Goal: Information Seeking & Learning: Check status

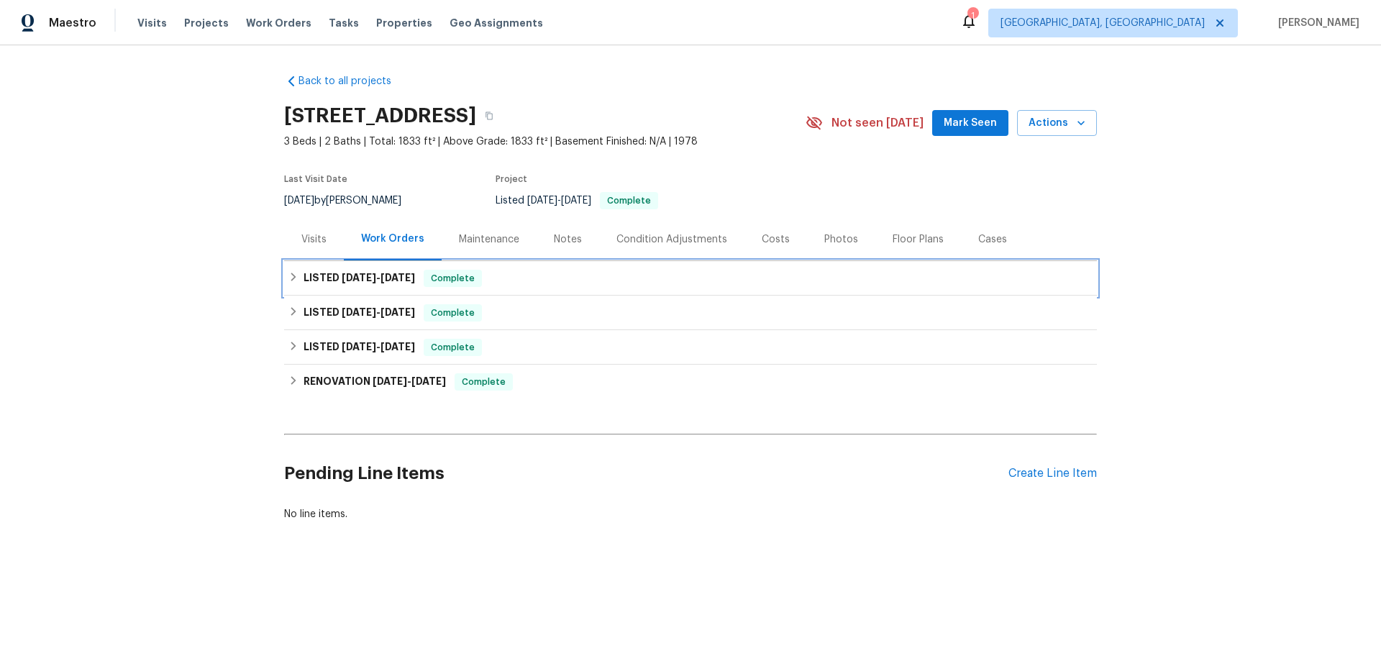
drag, startPoint x: 357, startPoint y: 286, endPoint x: 339, endPoint y: 381, distance: 97.3
click at [356, 286] on h6 "LISTED 7/22/25 - 7/24/25" at bounding box center [359, 278] width 111 height 17
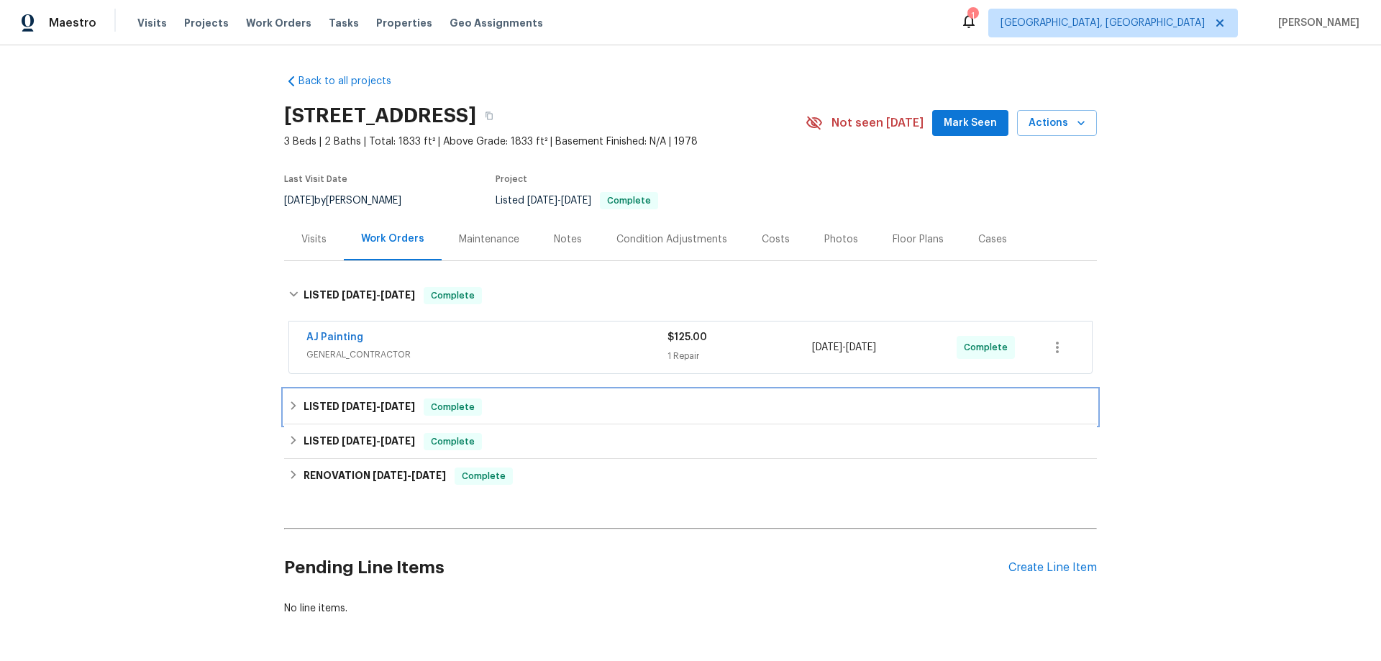
click at [317, 412] on h6 "LISTED 5/21/25 - 5/23/25" at bounding box center [359, 406] width 111 height 17
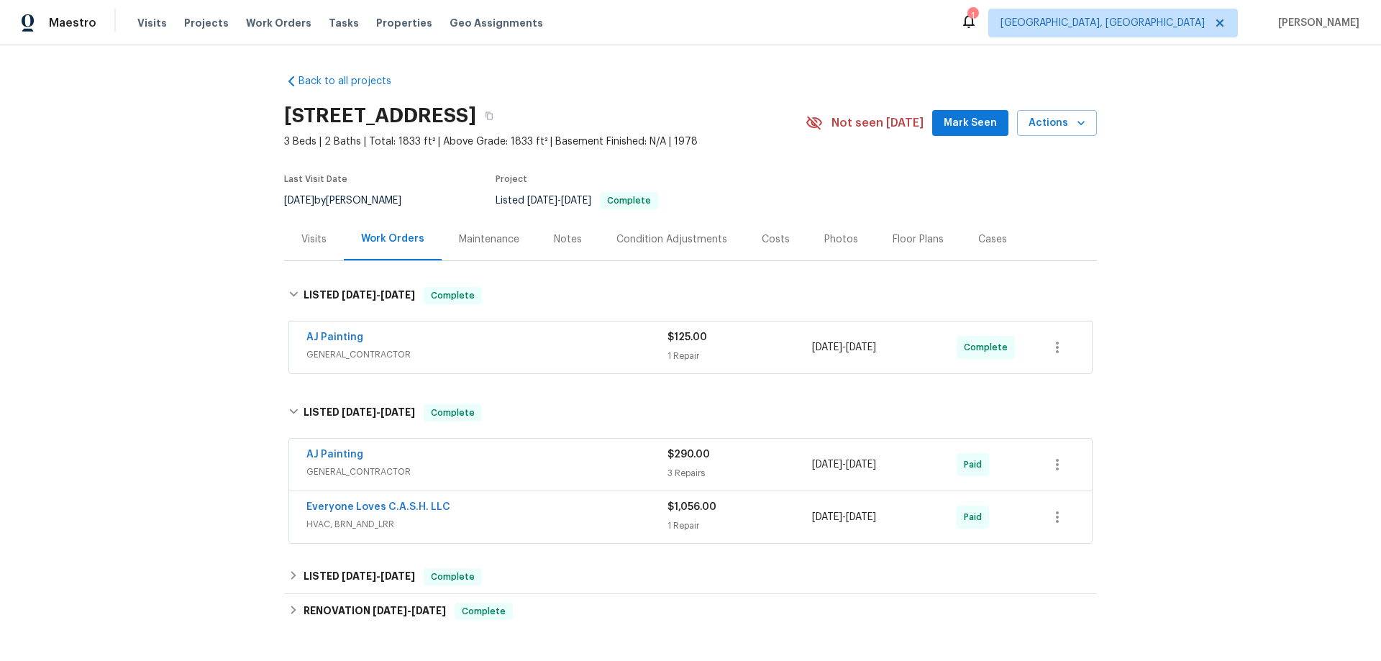
click at [311, 245] on div "Visits" at bounding box center [313, 239] width 25 height 14
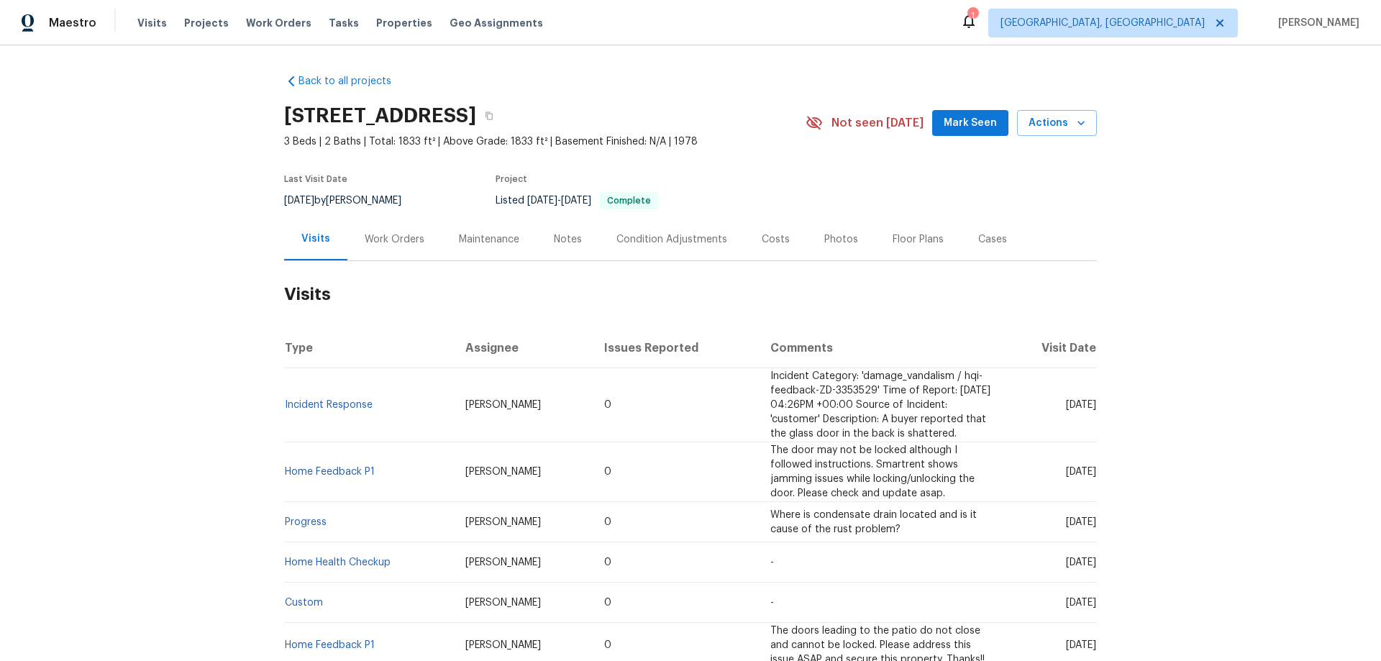
click at [372, 252] on div "Work Orders" at bounding box center [394, 239] width 94 height 42
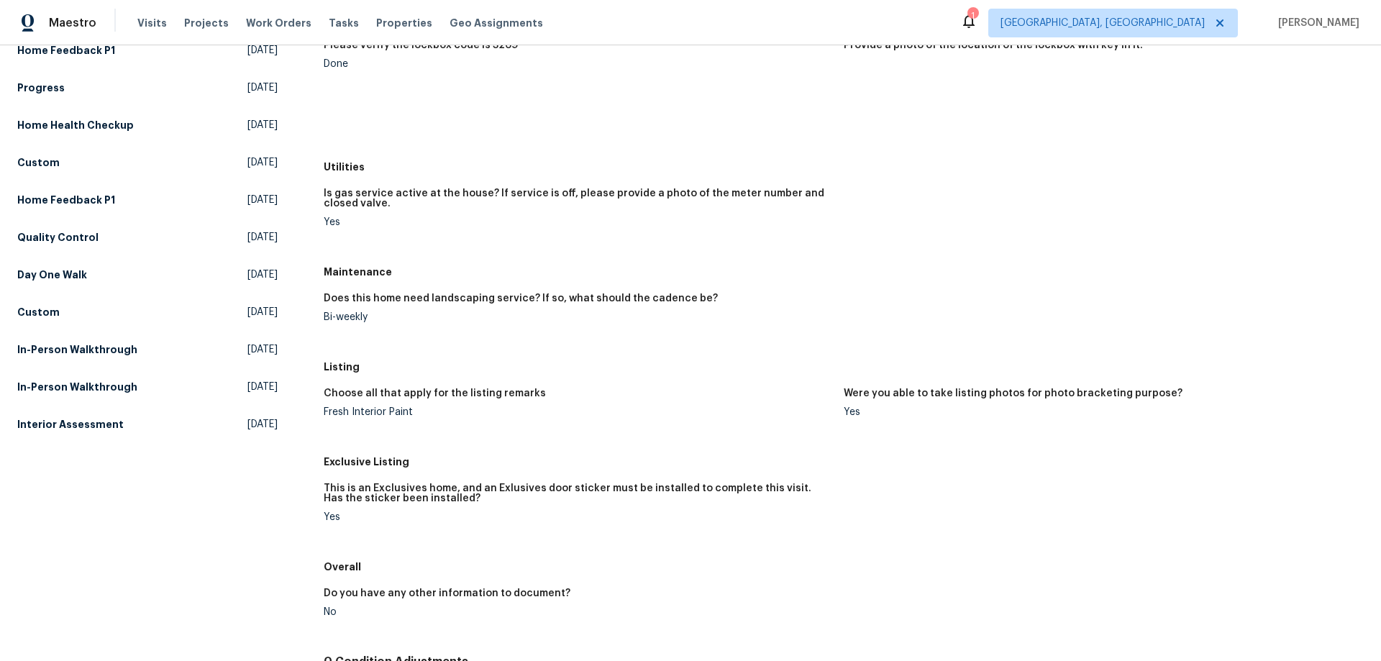
scroll to position [216, 0]
drag, startPoint x: 324, startPoint y: 266, endPoint x: 382, endPoint y: 333, distance: 88.7
click at [382, 333] on div "Maintenance Does this home need landscaping service? If so, what should the cad…" at bounding box center [844, 305] width 1040 height 95
click at [332, 273] on h5 "Maintenance" at bounding box center [844, 271] width 1040 height 14
drag, startPoint x: 318, startPoint y: 270, endPoint x: 373, endPoint y: 324, distance: 77.8
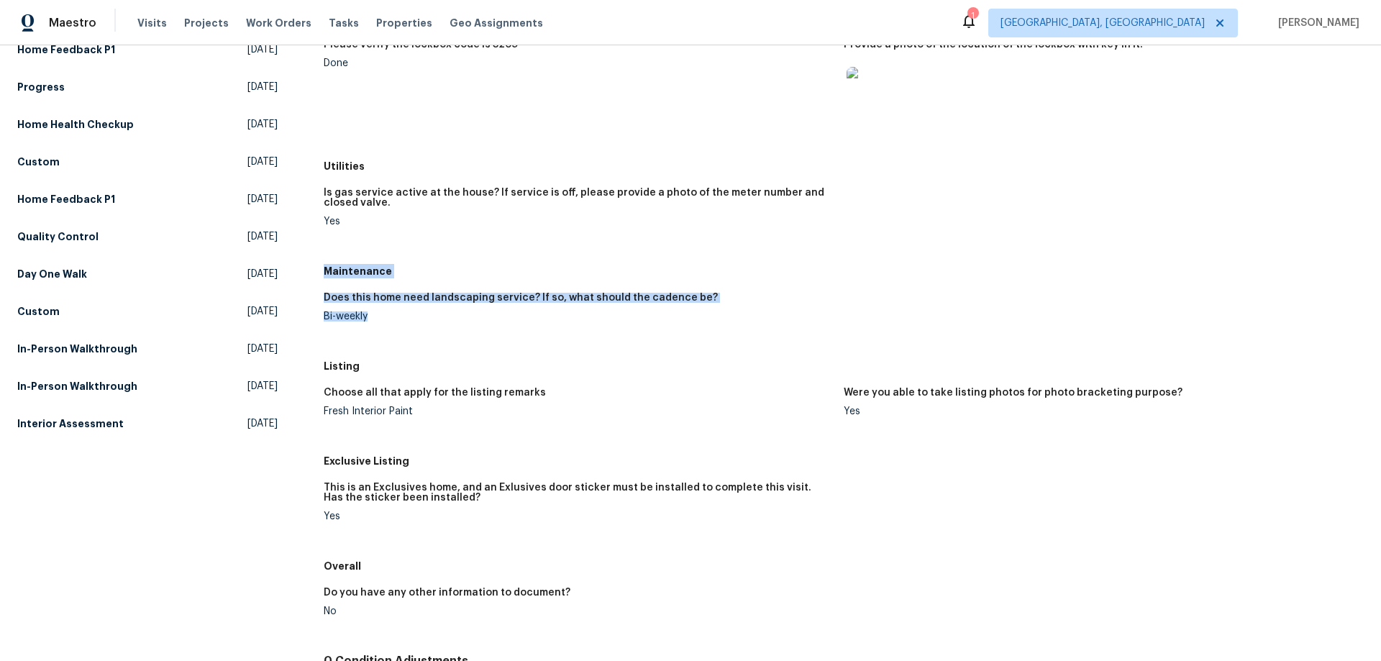
click at [373, 324] on div "All visits 1232 Richland Oaks Dr Richardson, TX 75081 Home details Other Visits…" at bounding box center [690, 332] width 1346 height 948
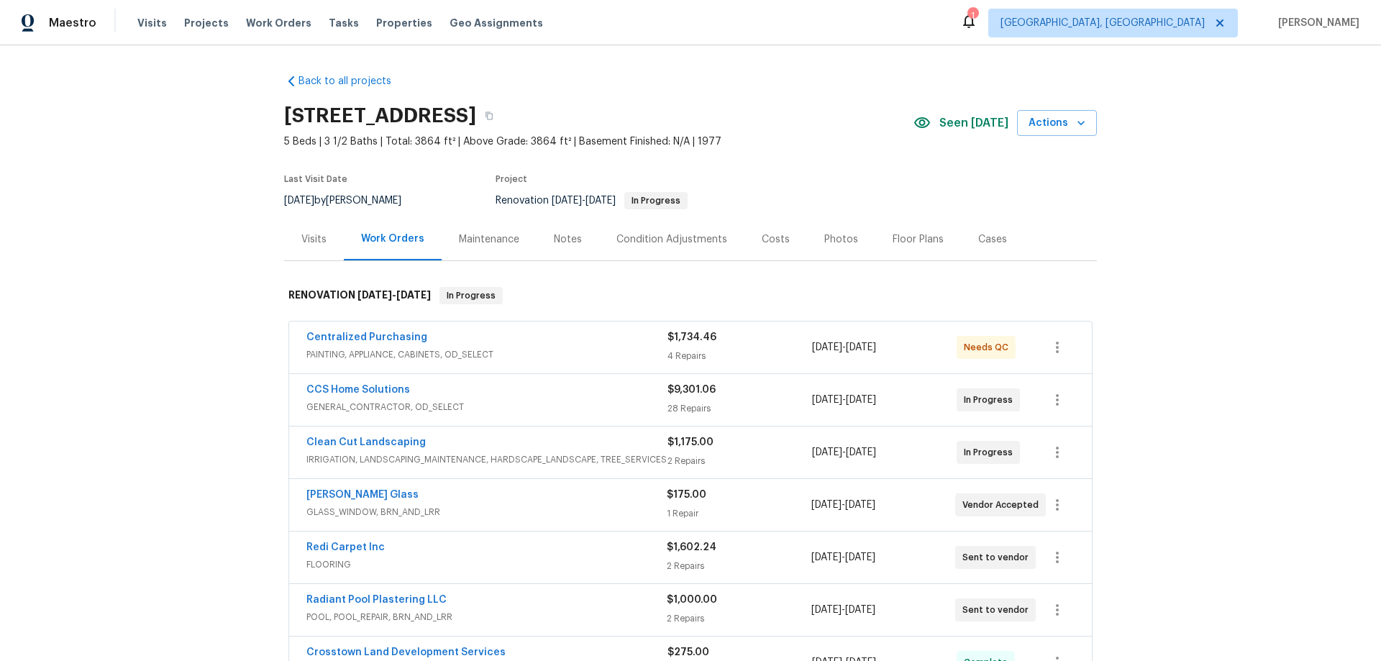
click at [201, 370] on div "Back to all projects 11723 Quail Creek Dr, Houston, TX 77070 5 Beds | 3 1/2 Bat…" at bounding box center [690, 353] width 1381 height 616
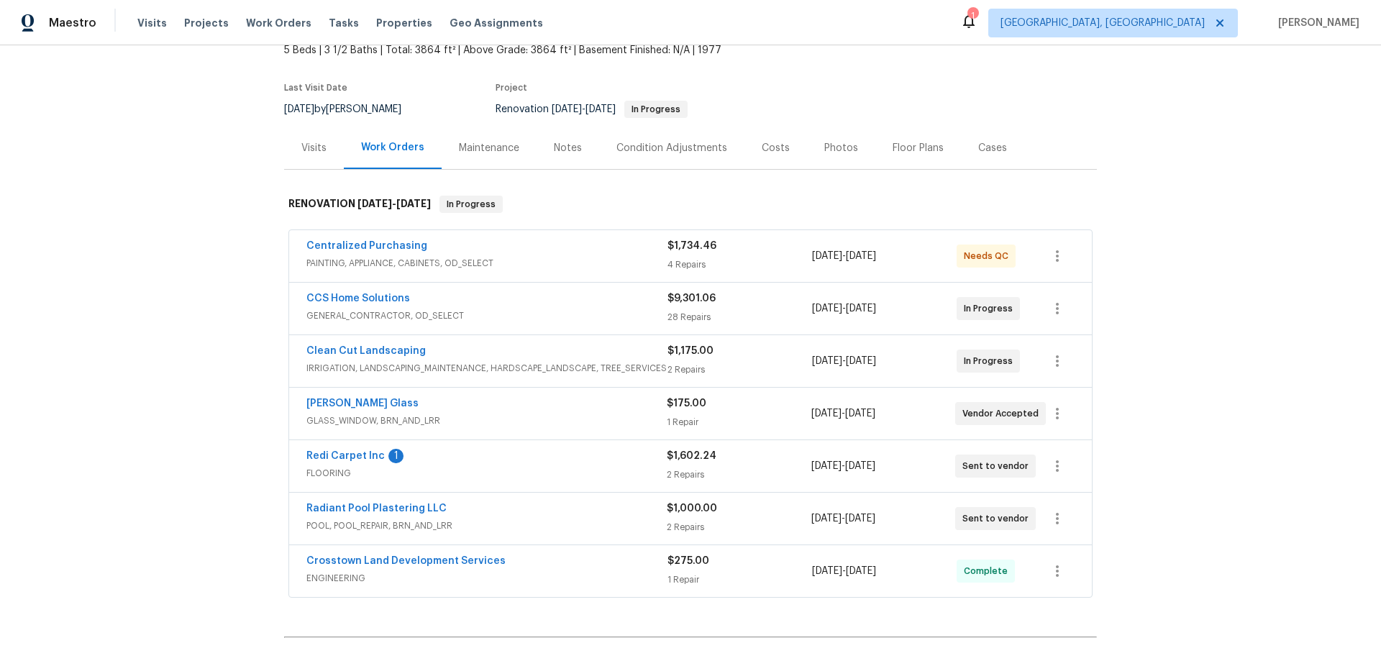
scroll to position [144, 0]
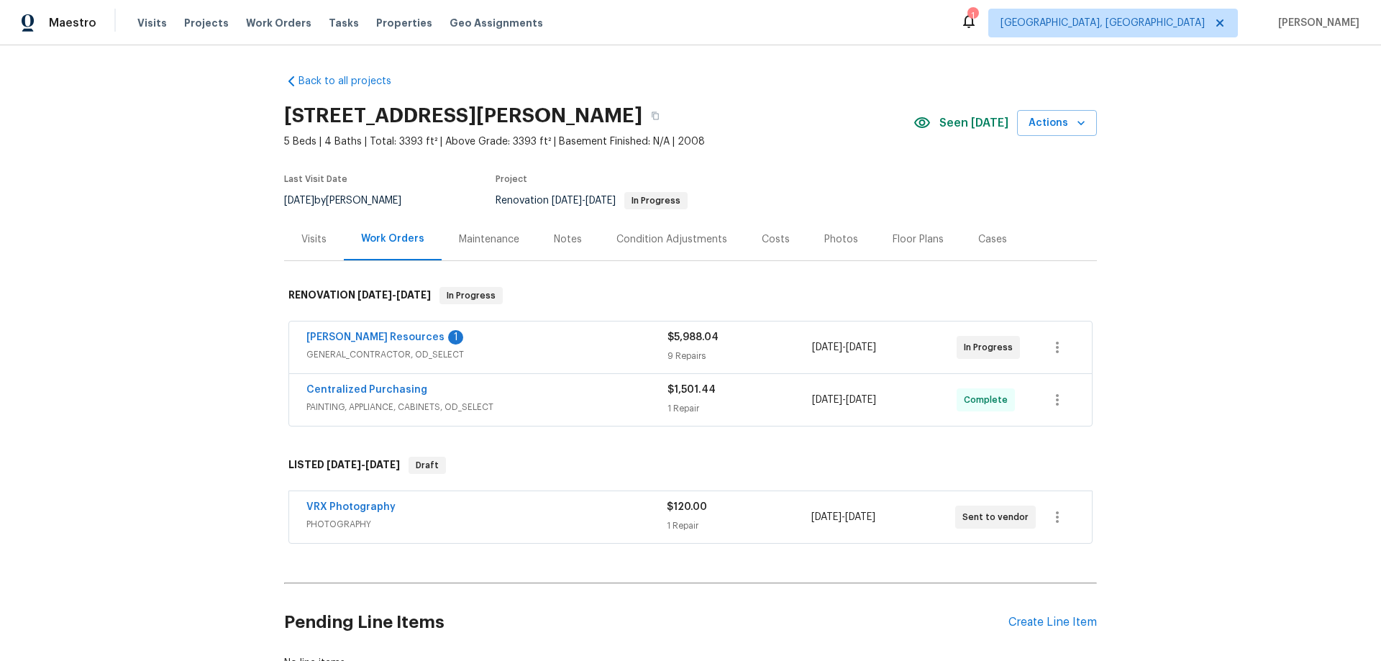
click at [1146, 174] on div "Back to all projects 7700 Rockledge Dr, McKinney, TX 75071 5 Beds | 4 Baths | T…" at bounding box center [690, 353] width 1381 height 616
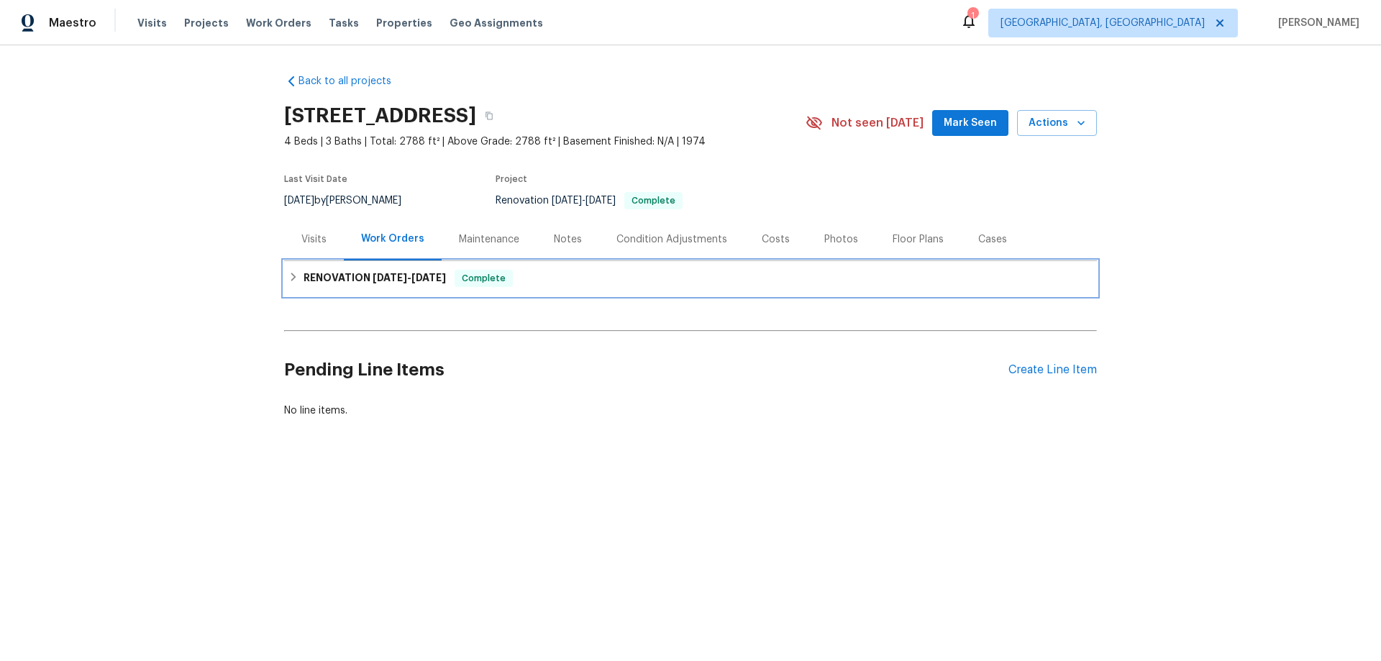
drag, startPoint x: 298, startPoint y: 275, endPoint x: 302, endPoint y: 285, distance: 10.3
click at [304, 276] on h6 "RENOVATION 7/2/25 - 8/12/25" at bounding box center [375, 278] width 142 height 17
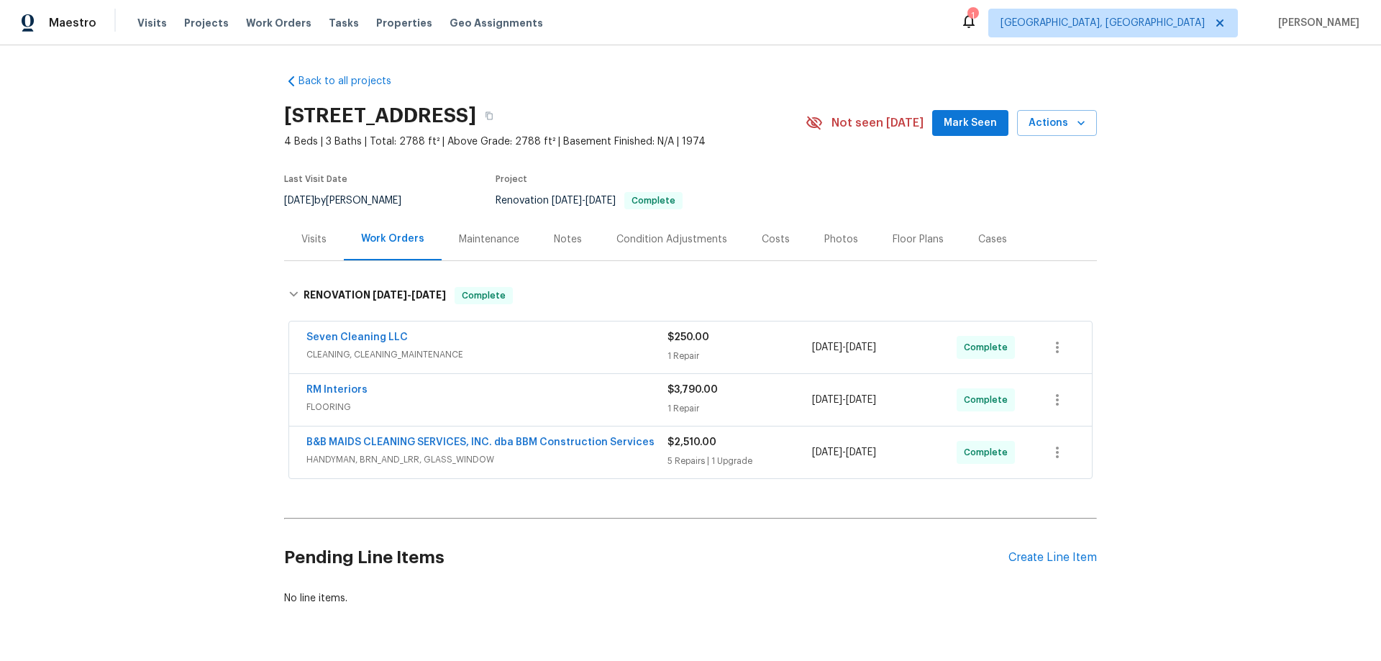
click at [1109, 213] on div "Back to all projects 201 Running Brook Ln, Mesquite, TX 75149 4 Beds | 3 Baths …" at bounding box center [690, 353] width 1381 height 616
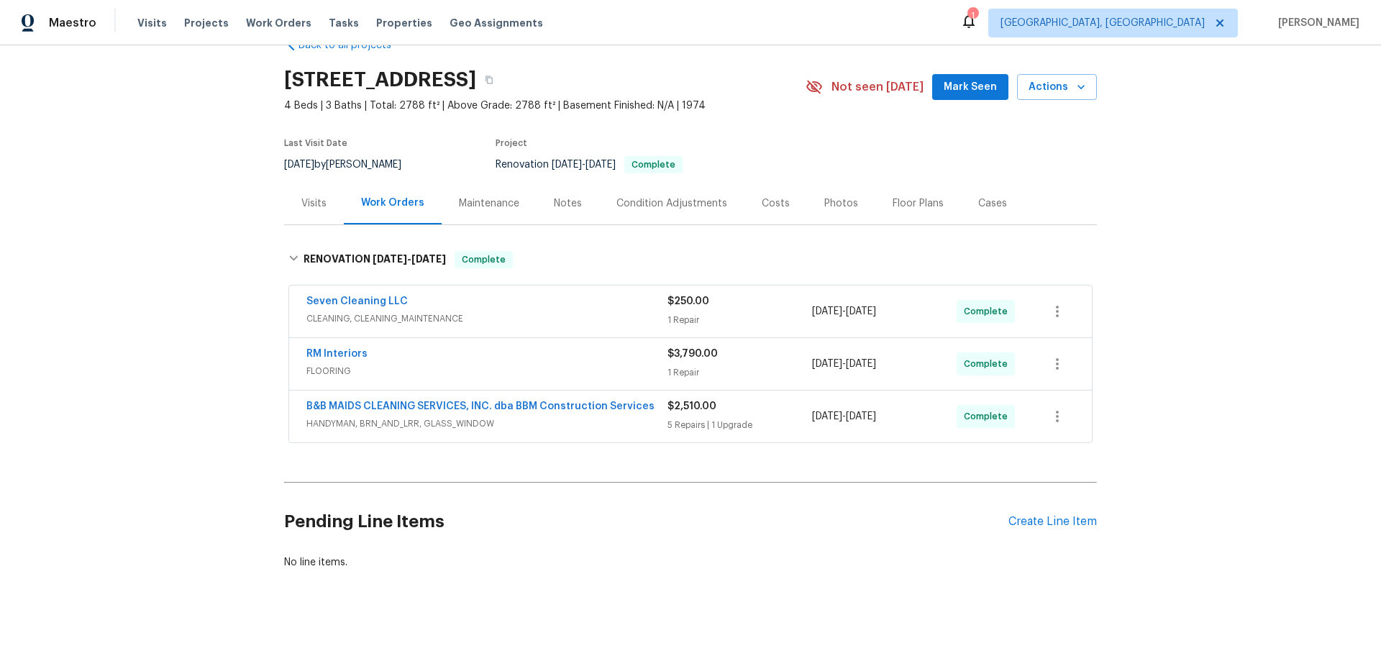
scroll to position [53, 0]
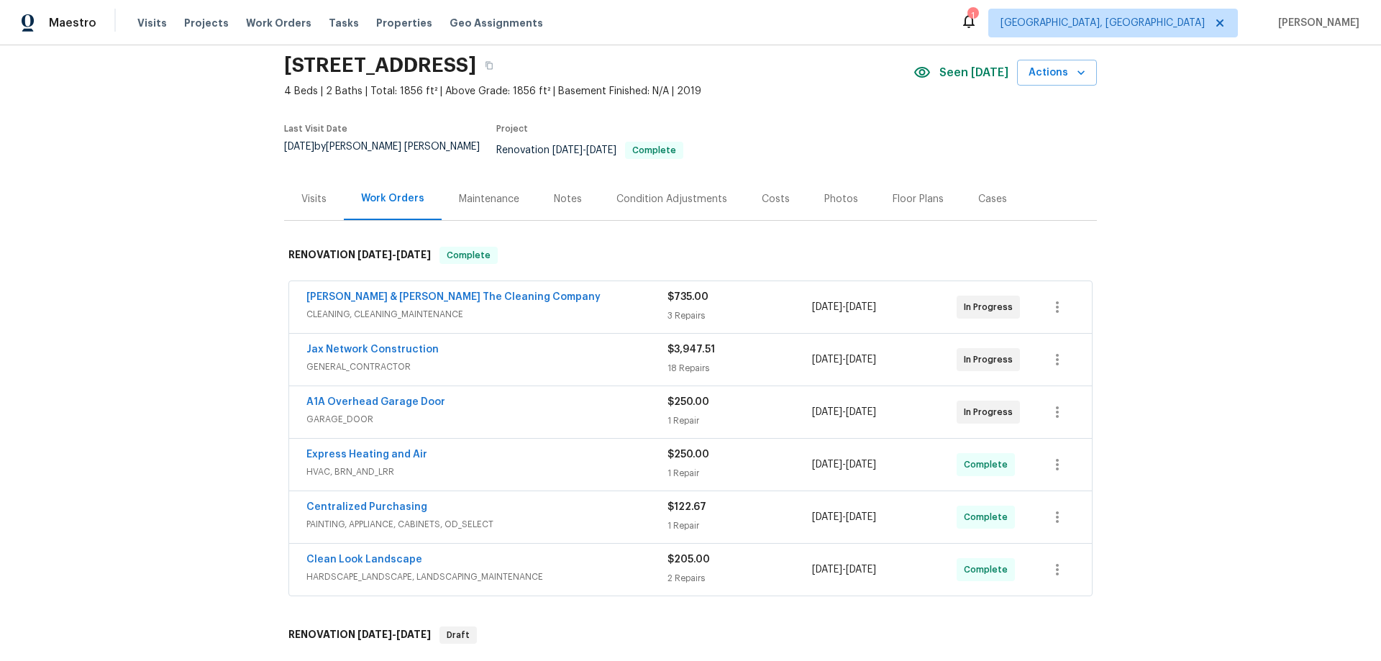
scroll to position [72, 0]
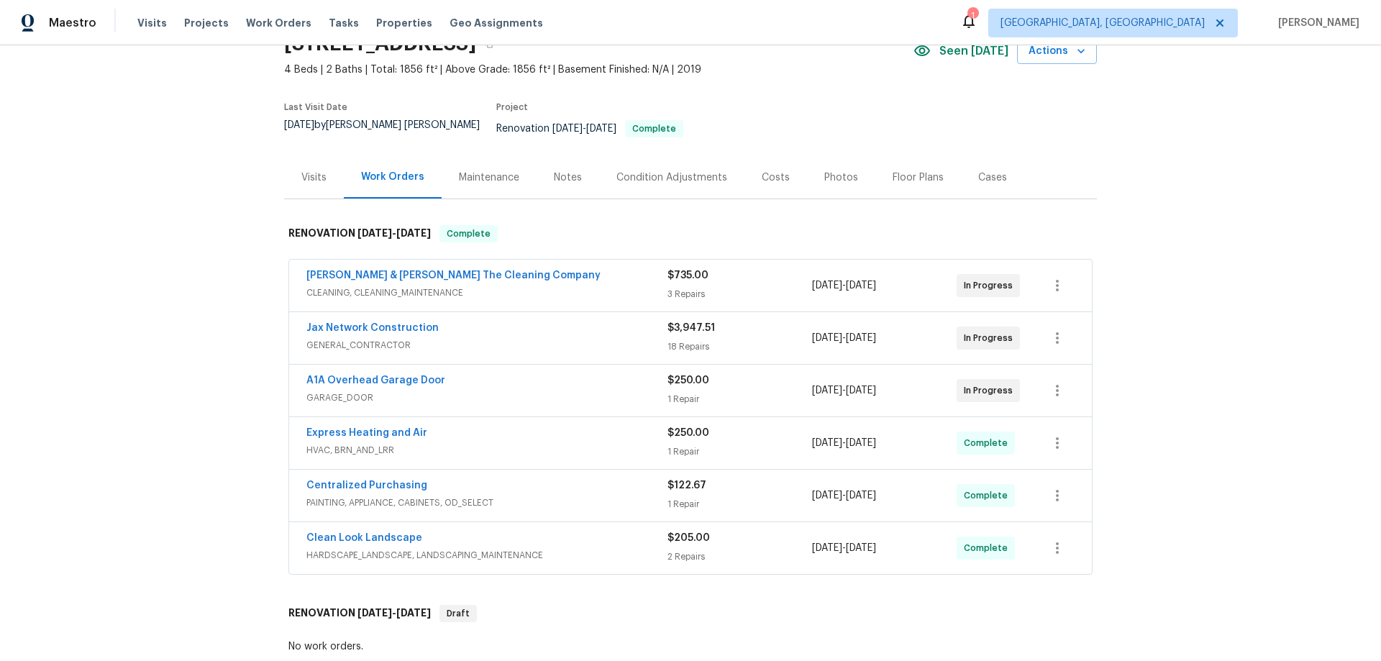
click at [1173, 196] on div "Back to all projects [STREET_ADDRESS] 4 Beds | 2 Baths | Total: 1856 ft² | Abov…" at bounding box center [690, 353] width 1381 height 616
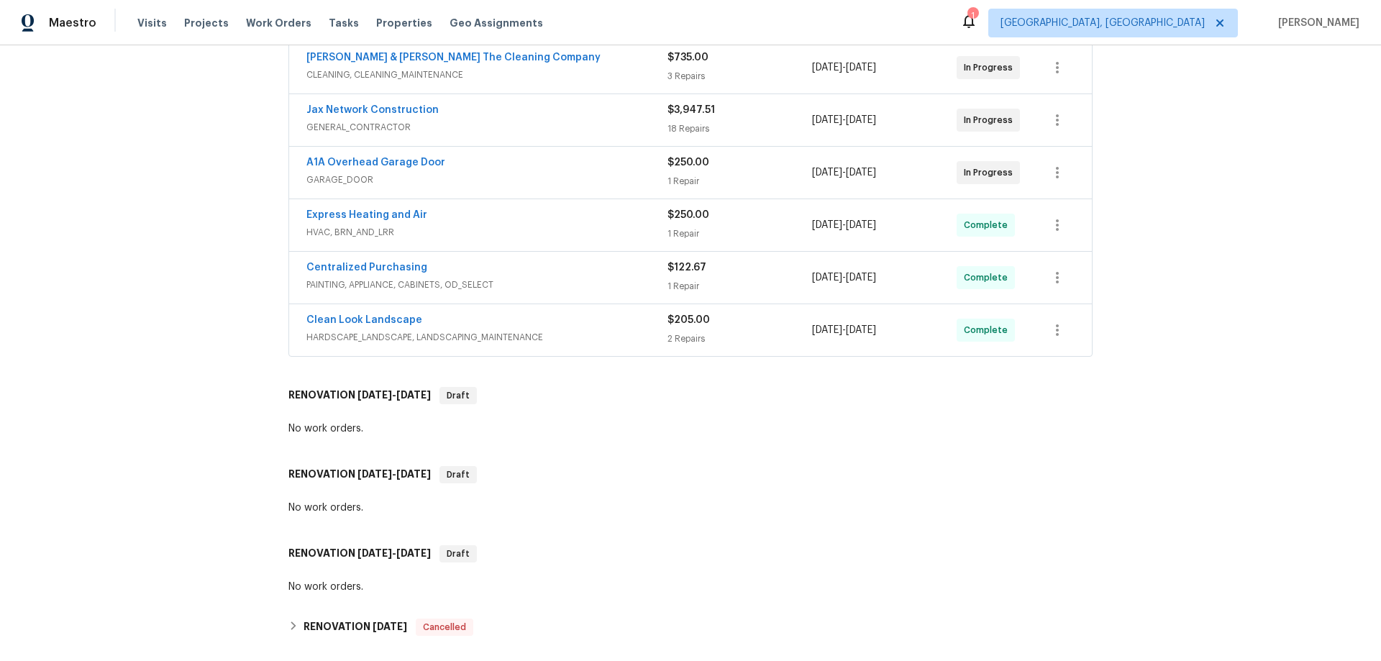
scroll to position [432, 0]
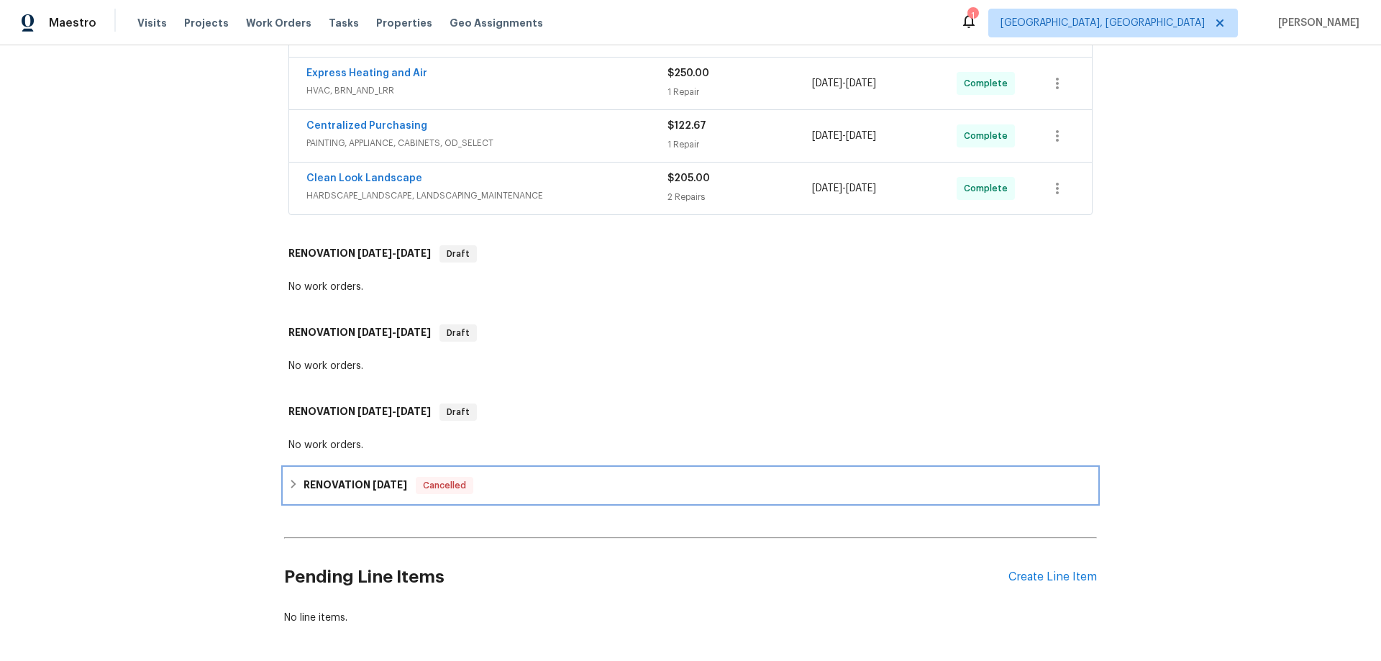
click at [296, 477] on div "RENOVATION 7/9/25 Cancelled" at bounding box center [690, 485] width 804 height 17
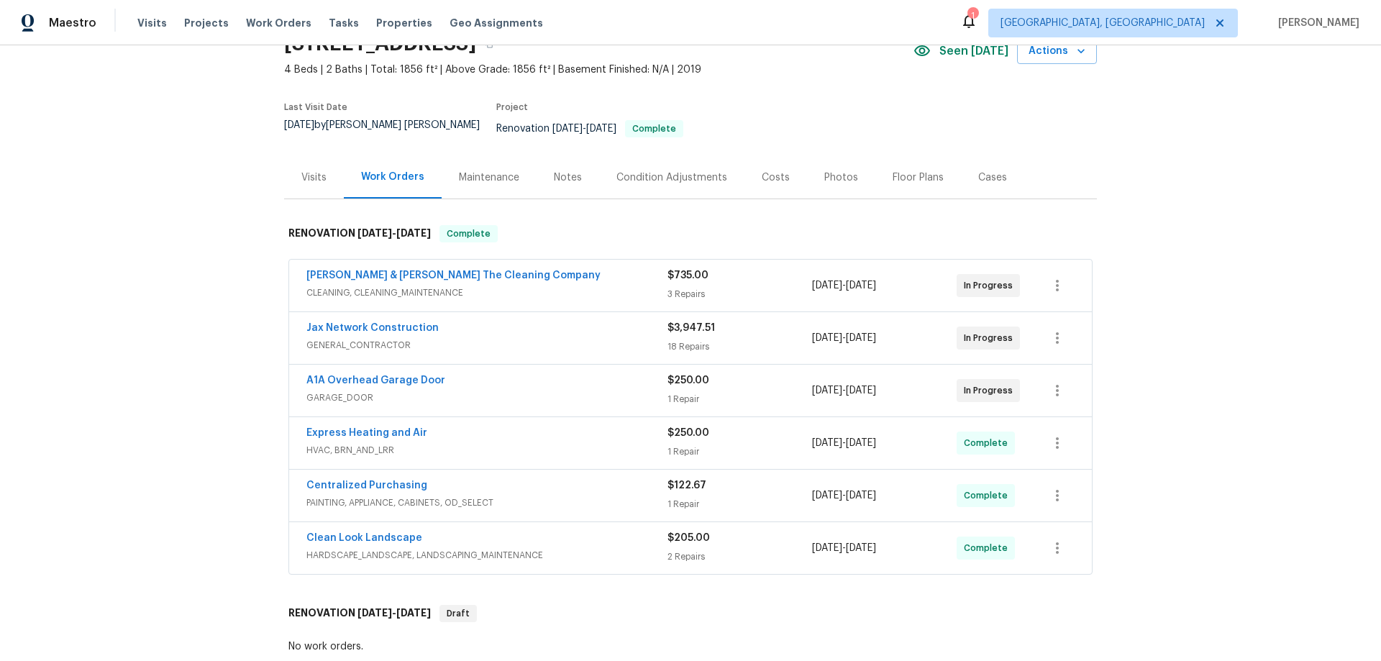
scroll to position [0, 0]
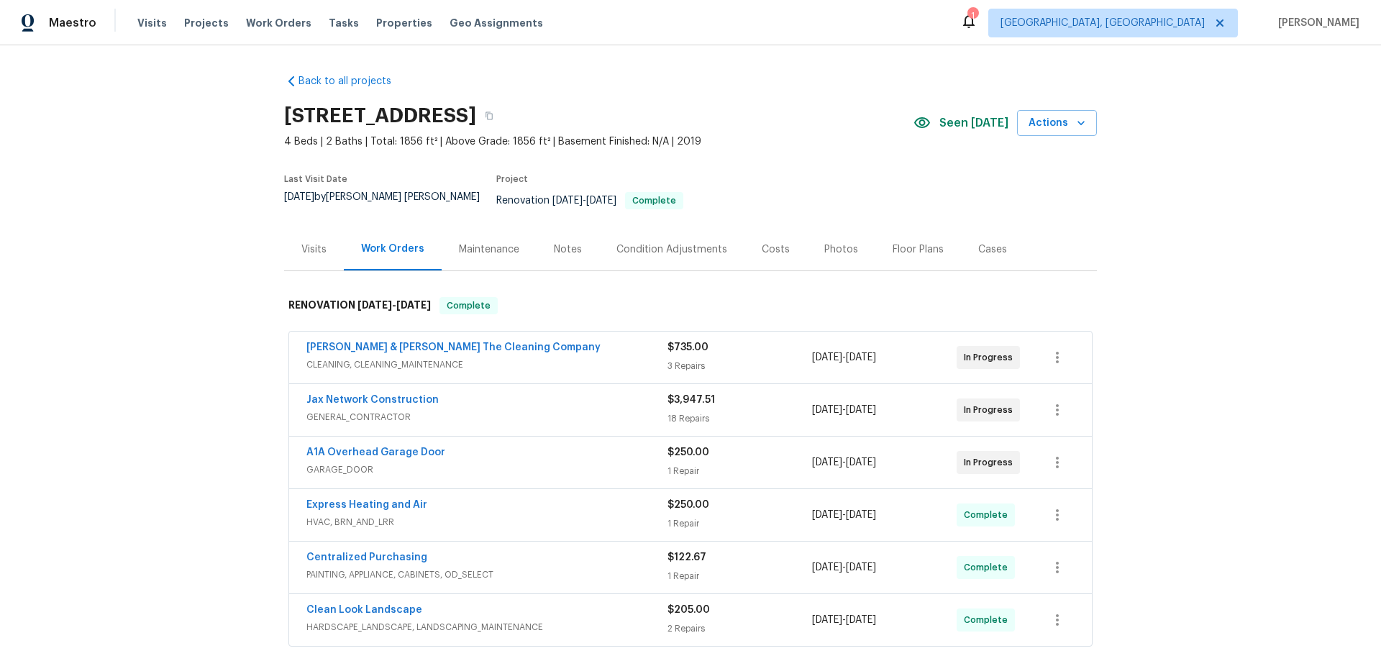
click at [206, 298] on div "Back to all projects 2428 Cold Stream Ln, Green Cove Springs, FL 32043 4 Beds |…" at bounding box center [690, 353] width 1381 height 616
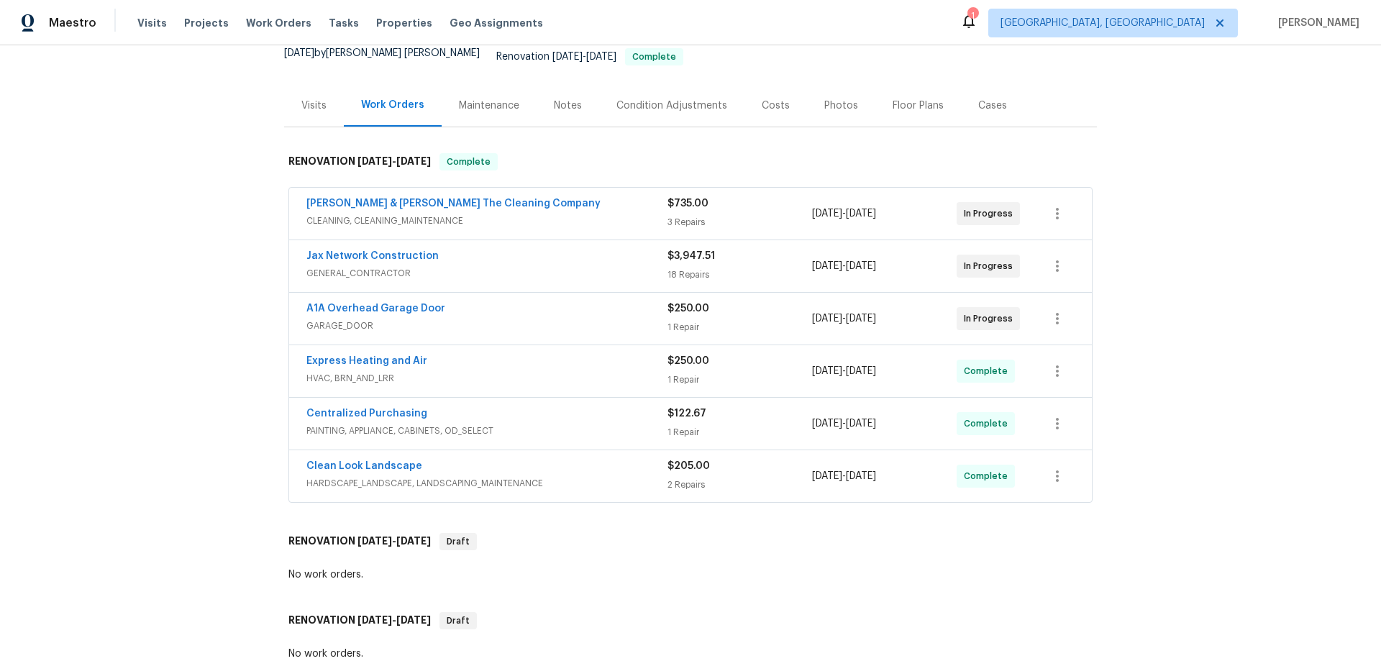
scroll to position [12, 0]
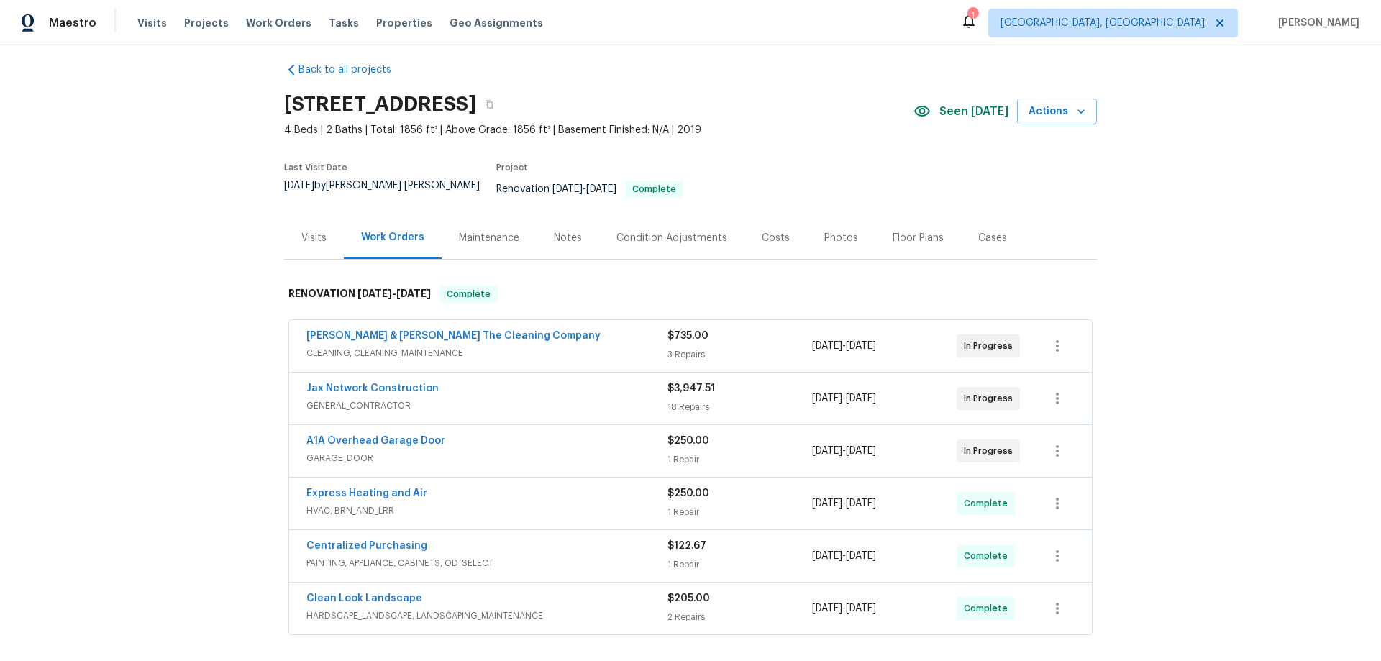
click at [206, 300] on div "Back to all projects 2428 Cold Stream Ln, Green Cove Springs, FL 32043 4 Beds |…" at bounding box center [690, 353] width 1381 height 616
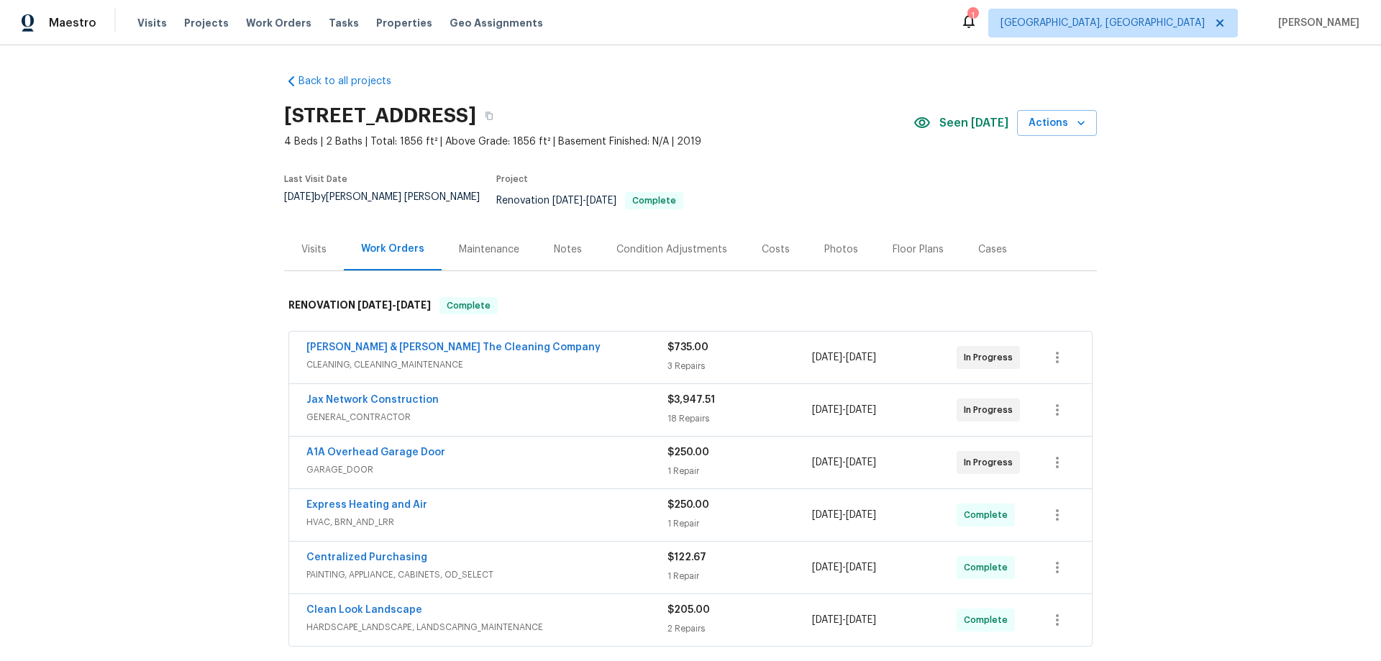
click at [195, 238] on div "Back to all projects 2428 Cold Stream Ln, Green Cove Springs, FL 32043 4 Beds |…" at bounding box center [690, 353] width 1381 height 616
click at [181, 273] on div "Back to all projects 2428 Cold Stream Ln, Green Cove Springs, FL 32043 4 Beds |…" at bounding box center [690, 353] width 1381 height 616
click at [175, 289] on div "Back to all projects 2428 Cold Stream Ln, Green Cove Springs, FL 32043 4 Beds |…" at bounding box center [690, 353] width 1381 height 616
click at [142, 332] on div "Back to all projects 2428 Cold Stream Ln, Green Cove Springs, FL 32043 4 Beds |…" at bounding box center [690, 353] width 1381 height 616
click at [175, 283] on div "Back to all projects 2428 Cold Stream Ln, Green Cove Springs, FL 32043 4 Beds |…" at bounding box center [690, 353] width 1381 height 616
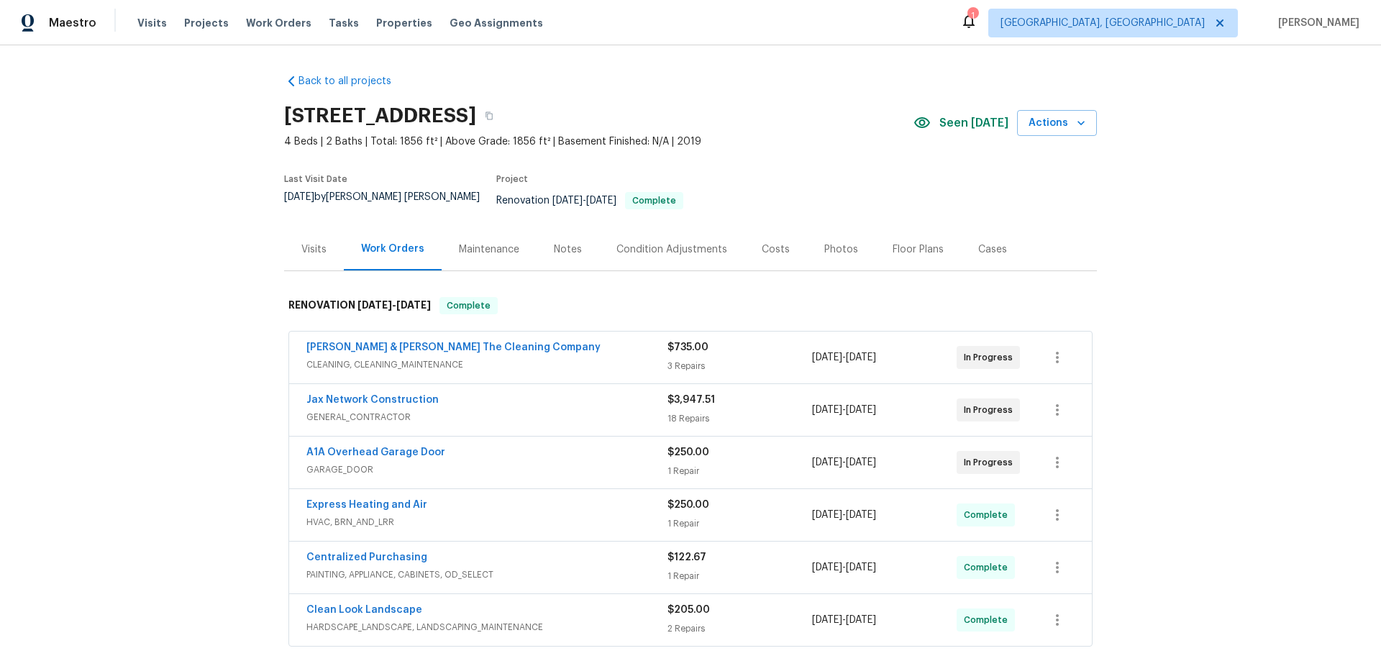
click at [170, 286] on div "Back to all projects 2428 Cold Stream Ln, Green Cove Springs, FL 32043 4 Beds |…" at bounding box center [690, 353] width 1381 height 616
click at [237, 224] on div "Back to all projects 2428 Cold Stream Ln, Green Cove Springs, FL 32043 4 Beds |…" at bounding box center [690, 353] width 1381 height 616
click at [196, 310] on div "Back to all projects 2428 Cold Stream Ln, Green Cove Springs, FL 32043 4 Beds |…" at bounding box center [690, 353] width 1381 height 616
click at [163, 245] on div "Back to all projects 2428 Cold Stream Ln, Green Cove Springs, FL 32043 4 Beds |…" at bounding box center [690, 353] width 1381 height 616
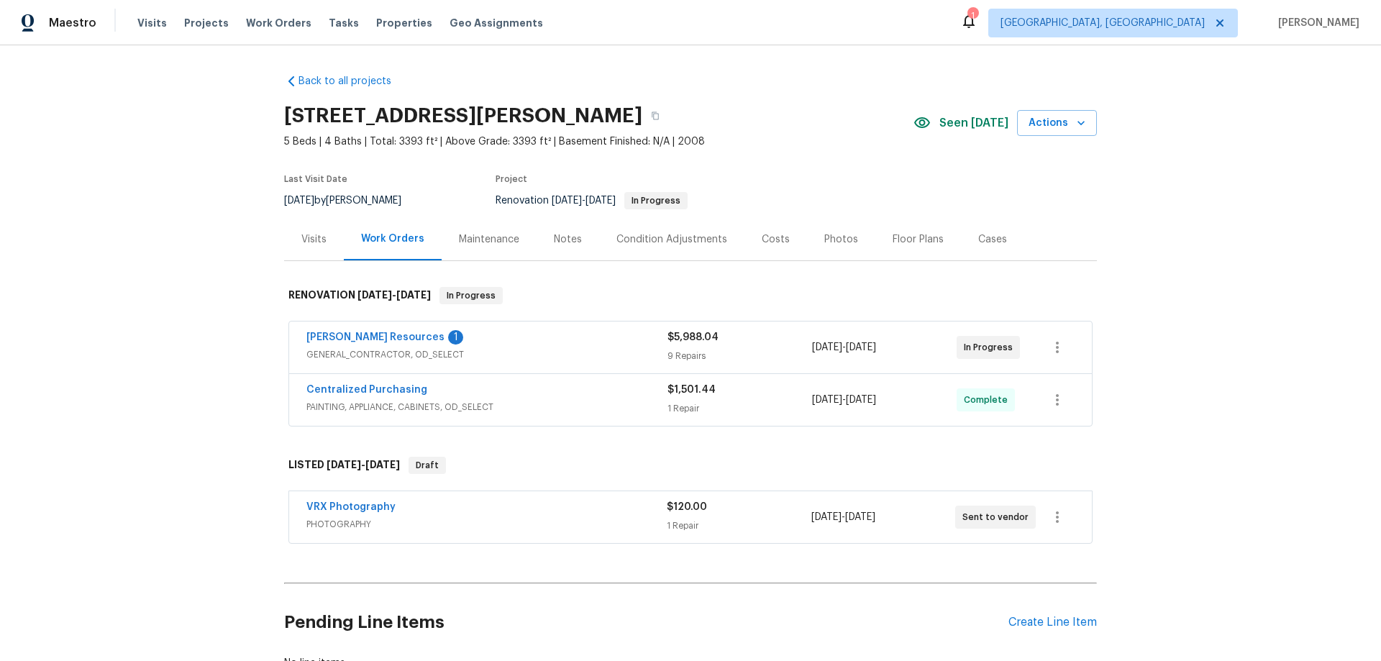
click at [201, 296] on div "Back to all projects 7700 Rockledge Dr, McKinney, TX 75071 5 Beds | 4 Baths | T…" at bounding box center [690, 353] width 1381 height 616
click at [199, 279] on div "Back to all projects 7700 Rockledge Dr, McKinney, TX 75071 5 Beds | 4 Baths | T…" at bounding box center [690, 353] width 1381 height 616
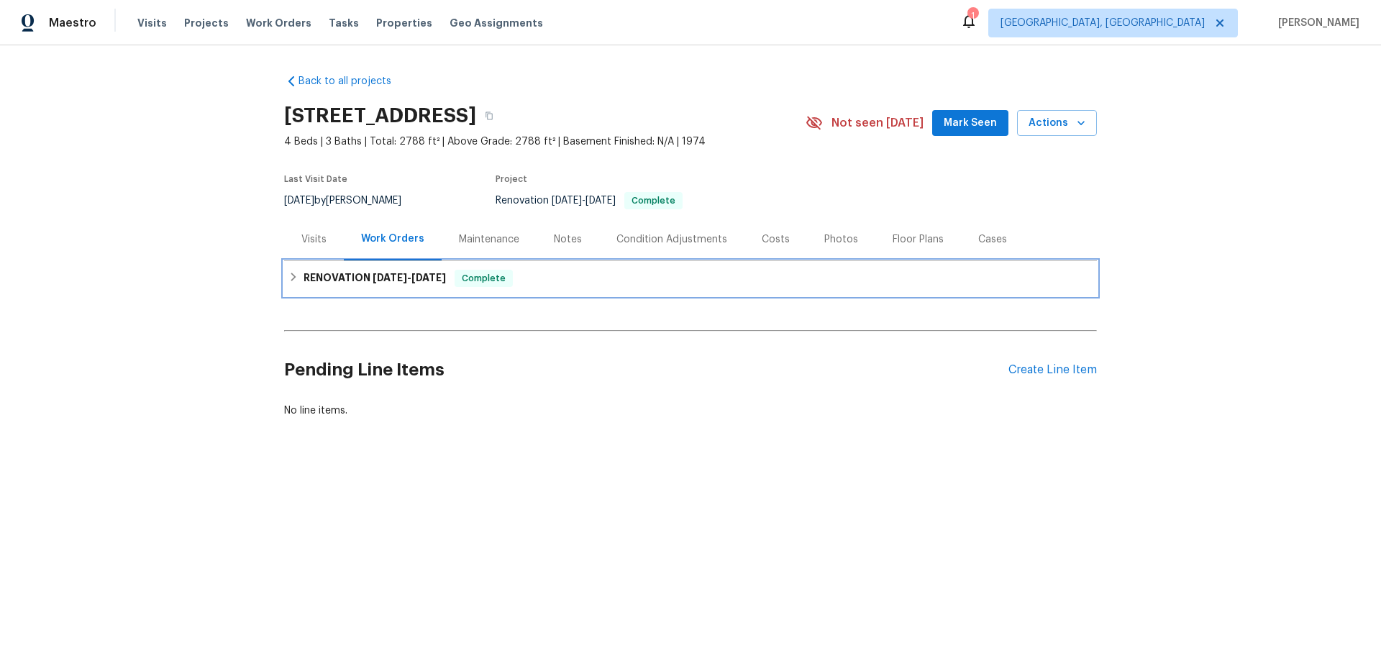
click at [296, 280] on div "RENOVATION [DATE] - [DATE] Complete" at bounding box center [690, 278] width 804 height 17
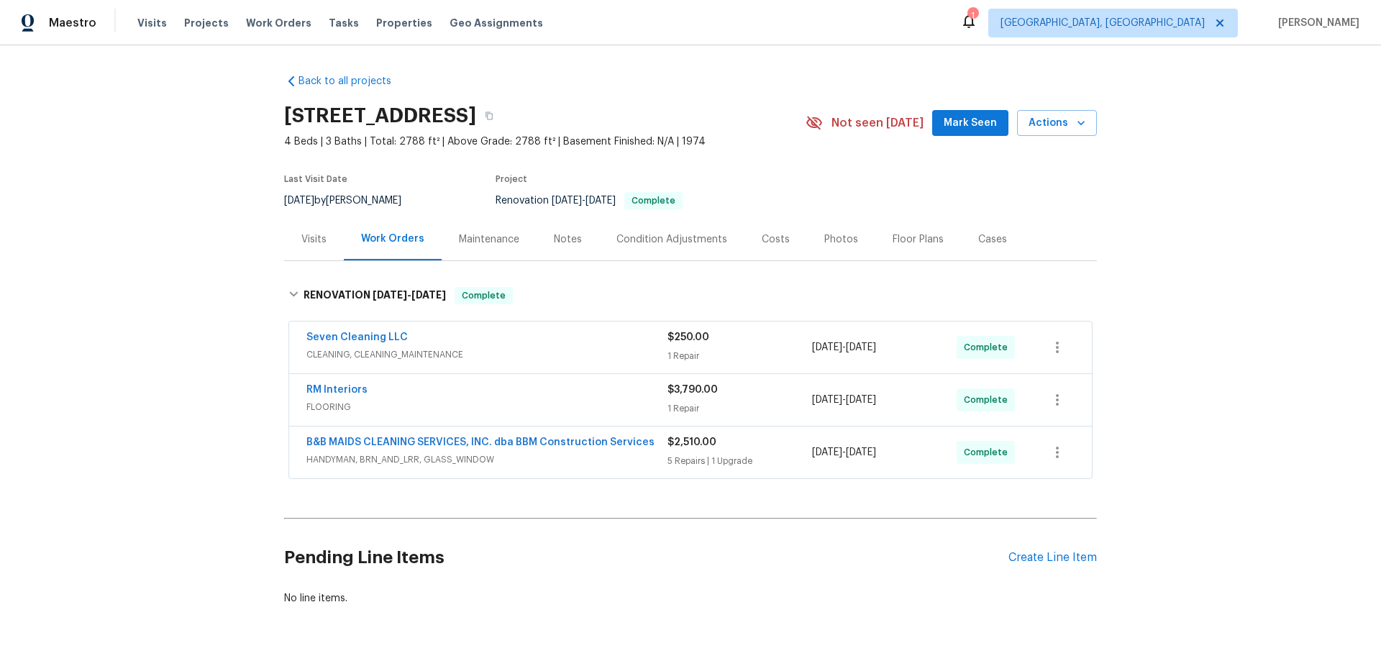
click at [199, 225] on div "Back to all projects [STREET_ADDRESS] 4 Beds | 3 Baths | Total: 2788 ft² | Abov…" at bounding box center [690, 353] width 1381 height 616
click at [142, 329] on div "Back to all projects [STREET_ADDRESS] 4 Beds | 3 Baths | Total: 2788 ft² | Abov…" at bounding box center [690, 353] width 1381 height 616
